Goal: Communication & Community: Answer question/provide support

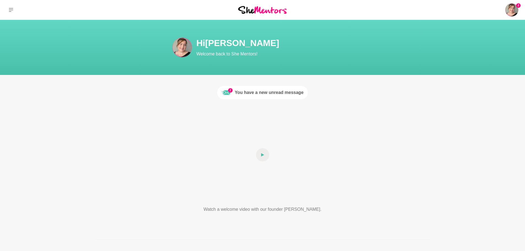
click at [284, 94] on div "You have a new unread message" at bounding box center [269, 92] width 69 height 7
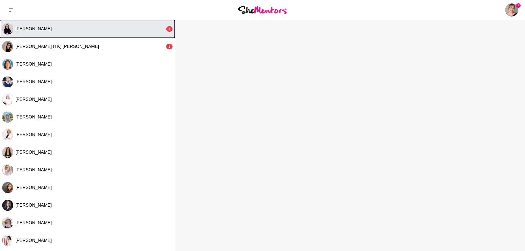
click at [101, 29] on div "[PERSON_NAME]" at bounding box center [90, 29] width 150 height 6
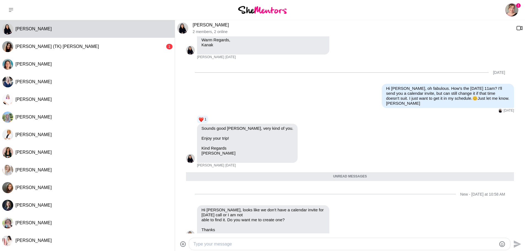
scroll to position [199, 0]
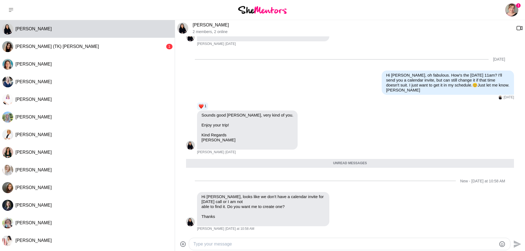
click at [284, 250] on div at bounding box center [349, 244] width 321 height 12
click at [282, 245] on textarea "Type your message" at bounding box center [344, 244] width 303 height 7
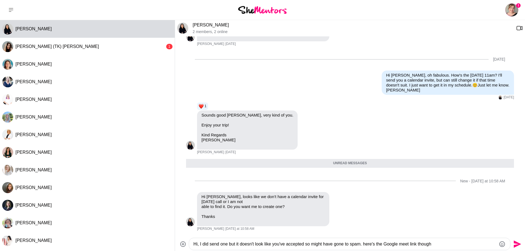
paste textarea "[URL][DOMAIN_NAME]"
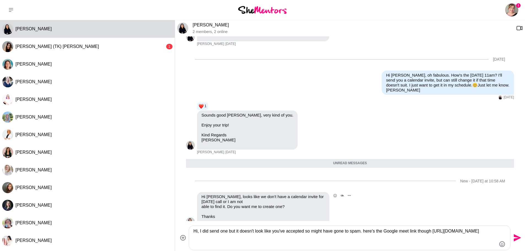
type textarea "Hi, I did send one but it doesn't look like you've accepted so might have gone …"
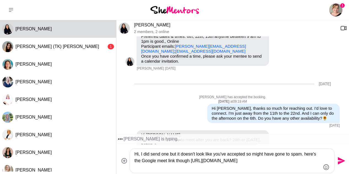
scroll to position [0, 0]
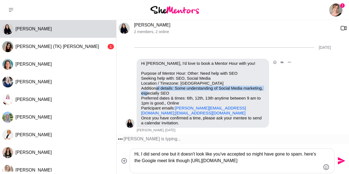
drag, startPoint x: 173, startPoint y: 88, endPoint x: 182, endPoint y: 92, distance: 9.5
click at [182, 92] on p "Purpose of Mentor Hour: Other: Need help with SEO Seeking help with: SEO, Socia…" at bounding box center [202, 93] width 123 height 45
copy p "Some understanding of Social Media marketing, especially SEO"
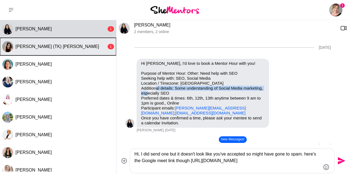
click at [45, 43] on button "[PERSON_NAME] (TK) [PERSON_NAME] 1" at bounding box center [58, 47] width 116 height 18
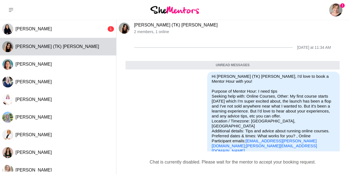
scroll to position [37, 0]
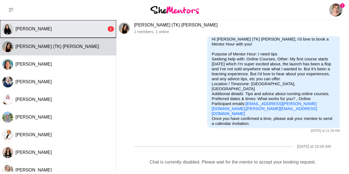
click at [63, 25] on button "[PERSON_NAME] 1" at bounding box center [58, 29] width 116 height 18
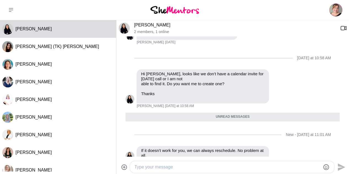
scroll to position [320, 0]
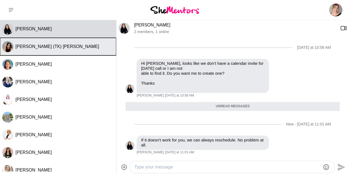
click at [89, 48] on div "[PERSON_NAME] (TK) [PERSON_NAME]" at bounding box center [64, 47] width 98 height 6
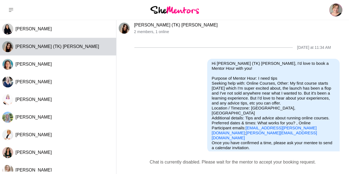
scroll to position [24, 0]
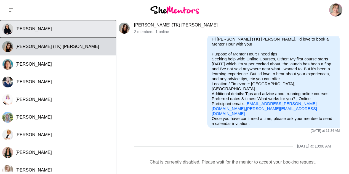
click at [80, 31] on div "[PERSON_NAME]" at bounding box center [64, 29] width 98 height 6
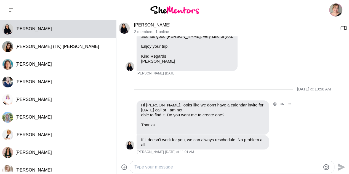
scroll to position [278, 0]
click at [191, 167] on textarea "Type your message" at bounding box center [227, 167] width 186 height 7
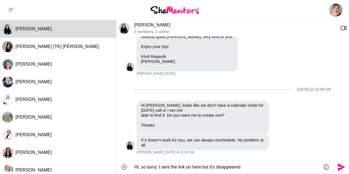
type textarea "Hi, so sorry. I sent the link on here but it's disappeared"
click at [341, 171] on button "Send" at bounding box center [340, 167] width 12 height 12
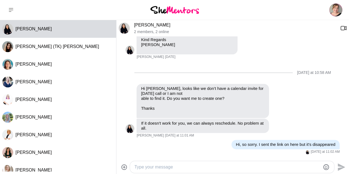
click at [209, 164] on textarea "Type your message" at bounding box center [227, 167] width 186 height 7
paste textarea "[URL][DOMAIN_NAME]"
type textarea "[URL][DOMAIN_NAME]"
click at [338, 170] on icon "Send" at bounding box center [340, 167] width 9 height 9
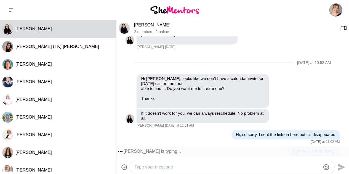
click at [291, 166] on textarea "Type your message" at bounding box center [227, 167] width 186 height 7
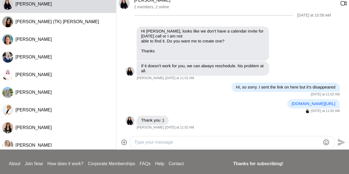
scroll to position [23, 0]
